Goal: Transaction & Acquisition: Purchase product/service

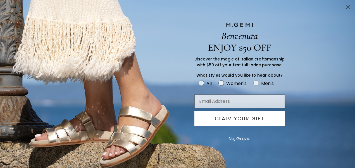
click at [222, 83] on circle "FULLSCREEN Form" at bounding box center [221, 83] width 5 height 5
click at [198, 80] on input "Women's" at bounding box center [198, 80] width 0 height 0
radio input "true"
click at [205, 104] on input "Email Address" at bounding box center [239, 102] width 90 height 14
type input "ebartolo1010@gmail.com"
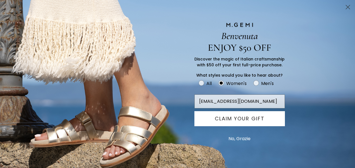
click at [229, 120] on button "CLAIM YOUR GIFT" at bounding box center [239, 118] width 90 height 15
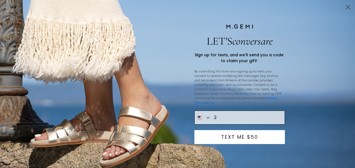
type input "1-203-451-4213"
click at [251, 136] on button "TEXT ME $50" at bounding box center [239, 137] width 90 height 14
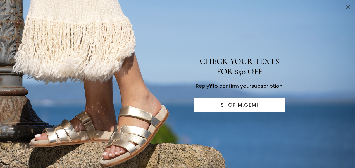
scroll to position [57, 0]
click at [349, 6] on icon "Close dialog" at bounding box center [348, 7] width 4 height 4
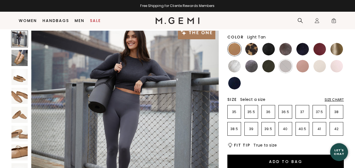
scroll to position [9, 0]
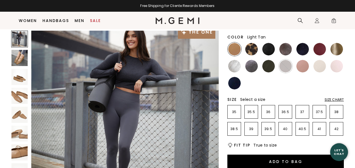
click at [18, 59] on img at bounding box center [19, 58] width 16 height 16
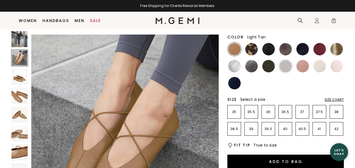
scroll to position [193, 0]
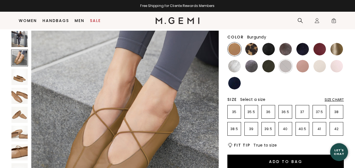
click at [319, 51] on img at bounding box center [319, 49] width 13 height 13
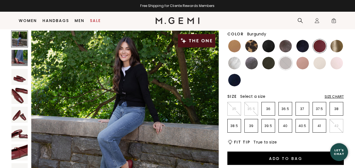
scroll to position [59, 0]
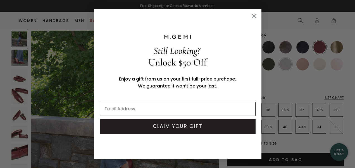
click at [112, 107] on input "Email Address" at bounding box center [178, 109] width 156 height 14
type input "ebartolo1010@gmail.com"
click at [152, 126] on button "CLAIM YOUR GIFT" at bounding box center [178, 126] width 156 height 15
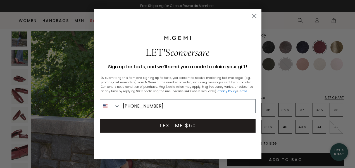
type input "203-451-4213"
click at [180, 130] on button "TEXT ME $50" at bounding box center [178, 126] width 156 height 14
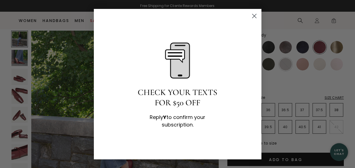
click at [255, 14] on circle "Close dialog" at bounding box center [253, 15] width 9 height 9
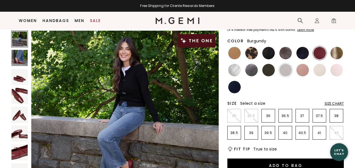
scroll to position [49, 0]
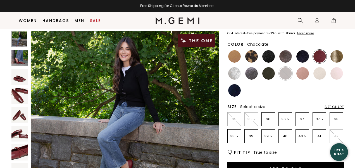
click at [284, 75] on img at bounding box center [285, 73] width 13 height 13
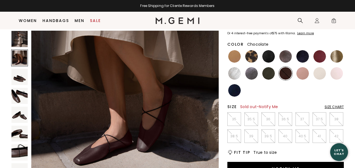
scroll to position [226, 0]
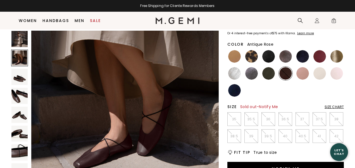
click at [303, 73] on img at bounding box center [302, 73] width 13 height 13
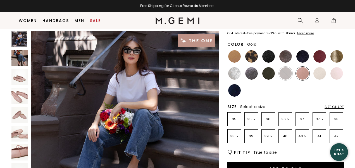
click at [336, 55] on img at bounding box center [336, 56] width 13 height 13
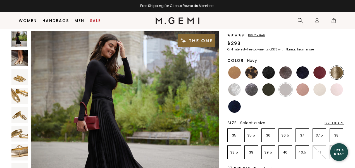
scroll to position [31, 0]
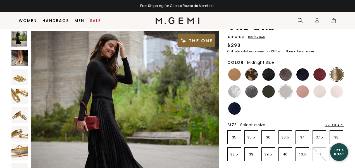
click at [307, 72] on div at bounding box center [303, 75] width 14 height 14
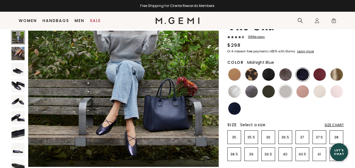
scroll to position [57, 0]
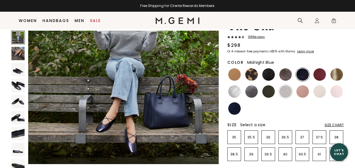
click at [19, 70] on img at bounding box center [17, 69] width 13 height 13
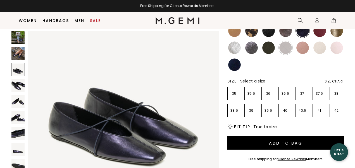
scroll to position [419, 0]
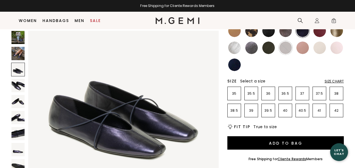
click at [18, 84] on img at bounding box center [17, 85] width 13 height 13
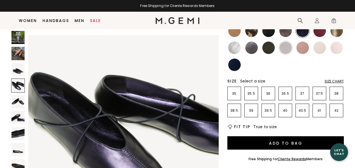
scroll to position [587, 0]
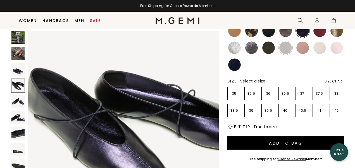
click at [16, 100] on img at bounding box center [17, 101] width 13 height 13
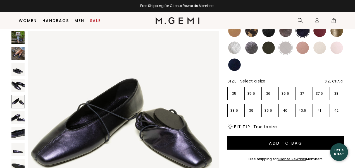
scroll to position [783, 0]
click at [15, 117] on img at bounding box center [17, 117] width 13 height 13
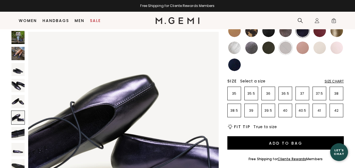
scroll to position [979, 0]
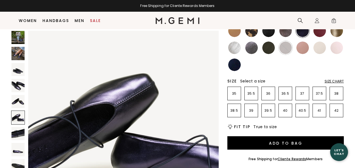
click at [15, 133] on img at bounding box center [17, 133] width 13 height 13
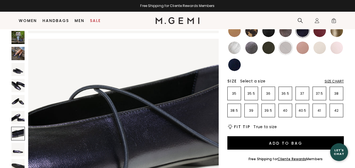
scroll to position [1175, 0]
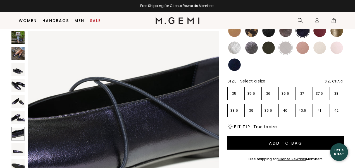
click at [19, 85] on img at bounding box center [17, 85] width 13 height 13
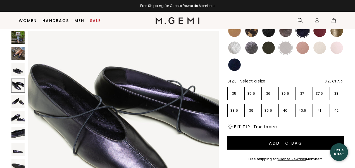
scroll to position [587, 0]
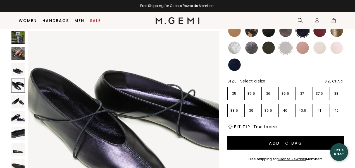
click at [16, 100] on img at bounding box center [17, 101] width 13 height 13
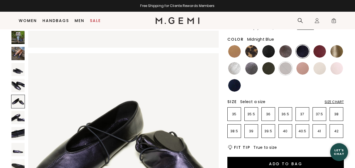
scroll to position [53, 0]
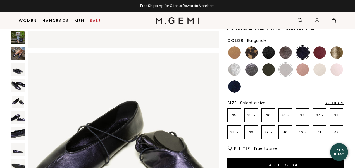
click at [320, 51] on img at bounding box center [319, 52] width 13 height 13
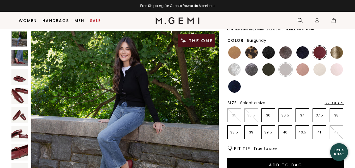
click at [20, 95] on img at bounding box center [19, 96] width 16 height 16
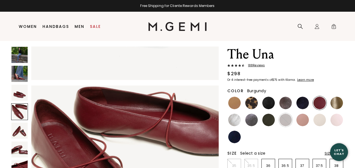
scroll to position [19, 0]
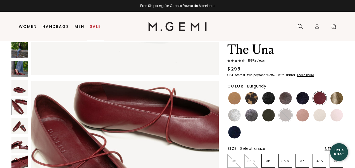
click at [97, 25] on link "Sale" at bounding box center [95, 26] width 11 height 4
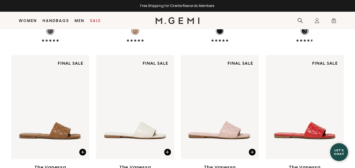
scroll to position [1274, 0]
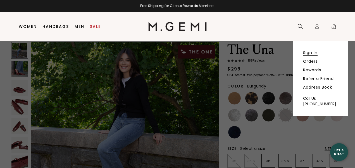
click at [312, 51] on link "Sign In" at bounding box center [310, 52] width 15 height 5
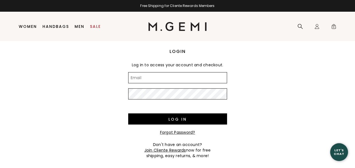
click at [183, 76] on input "Email" at bounding box center [177, 77] width 99 height 11
type input "[EMAIL_ADDRESS][DOMAIN_NAME]"
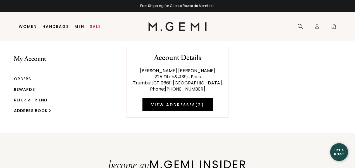
click at [28, 92] on link "Rewards" at bounding box center [24, 90] width 21 height 6
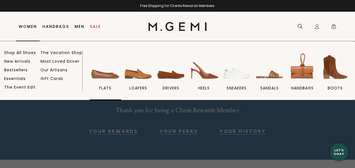
click at [99, 72] on img at bounding box center [105, 67] width 31 height 31
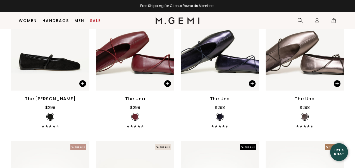
scroll to position [1053, 0]
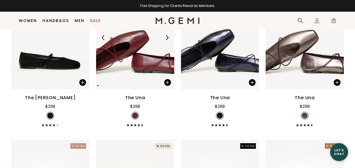
click at [131, 54] on img at bounding box center [135, 37] width 78 height 104
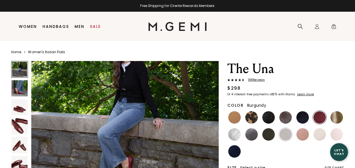
scroll to position [35, 0]
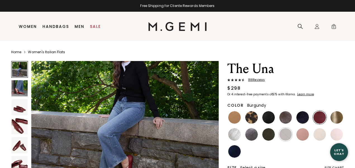
click at [20, 123] on img at bounding box center [19, 126] width 16 height 16
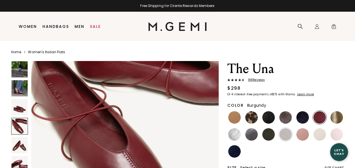
scroll to position [604, 0]
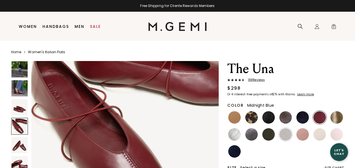
click at [302, 120] on img at bounding box center [302, 117] width 13 height 13
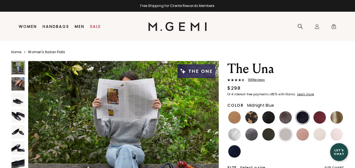
click at [19, 114] on img at bounding box center [17, 115] width 13 height 13
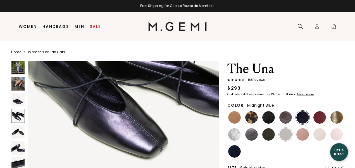
scroll to position [654, 0]
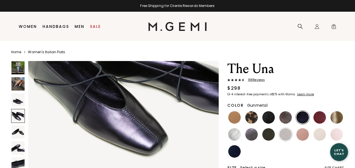
click at [251, 135] on img at bounding box center [251, 134] width 13 height 13
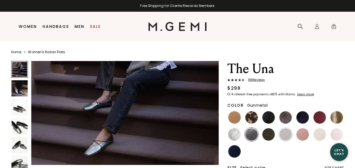
scroll to position [90, 0]
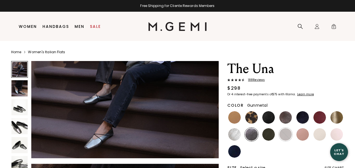
click at [21, 90] on img at bounding box center [19, 88] width 16 height 16
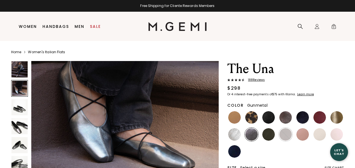
scroll to position [251, 0]
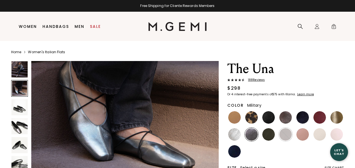
click at [270, 136] on img at bounding box center [268, 134] width 13 height 13
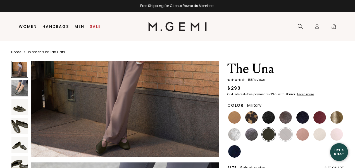
scroll to position [93, 0]
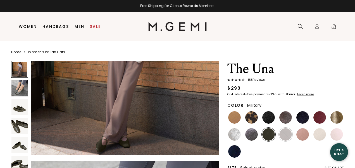
click at [20, 109] on img at bounding box center [19, 107] width 16 height 16
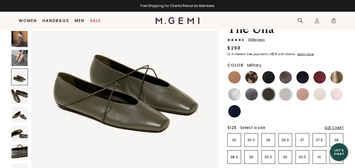
scroll to position [30, 0]
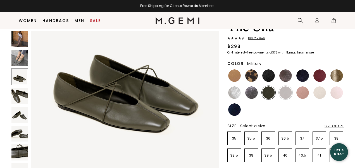
click at [269, 94] on img at bounding box center [268, 93] width 13 height 13
click at [235, 93] on img at bounding box center [234, 93] width 13 height 13
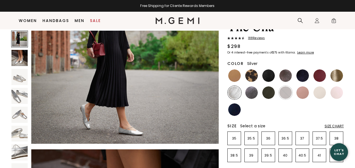
scroll to position [75, 0]
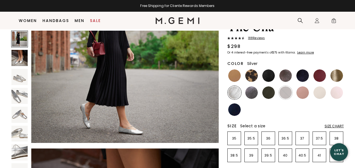
click at [20, 75] on img at bounding box center [19, 77] width 16 height 16
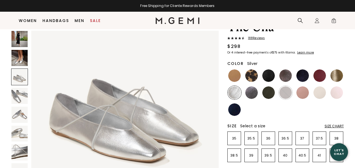
scroll to position [413, 0]
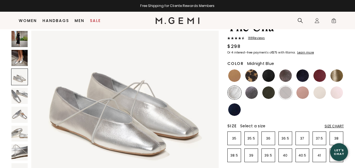
click at [305, 73] on img at bounding box center [302, 75] width 13 height 13
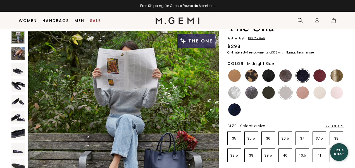
click at [17, 85] on img at bounding box center [17, 85] width 13 height 13
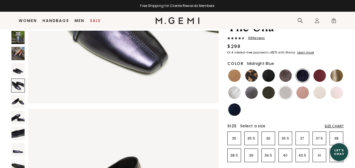
scroll to position [708, 0]
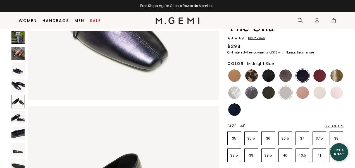
click at [285, 157] on p "40" at bounding box center [285, 156] width 13 height 4
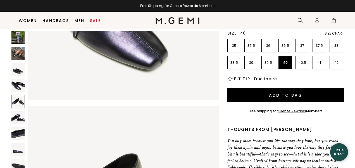
scroll to position [120, 0]
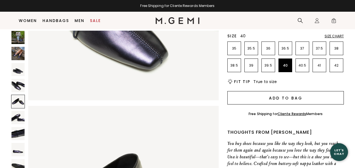
click at [276, 98] on button "Add to Bag" at bounding box center [285, 97] width 116 height 13
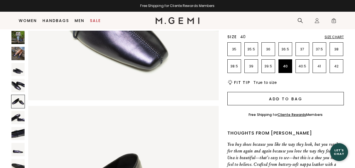
scroll to position [0, 0]
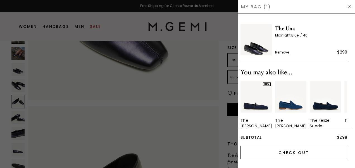
click at [287, 151] on input "Check Out" at bounding box center [293, 152] width 107 height 13
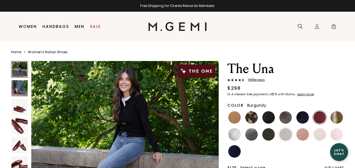
click at [16, 126] on img at bounding box center [19, 126] width 16 height 16
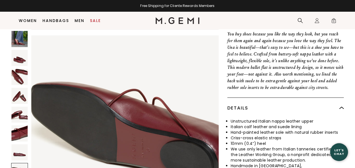
scroll to position [1503, 0]
